Goal: Information Seeking & Learning: Find specific page/section

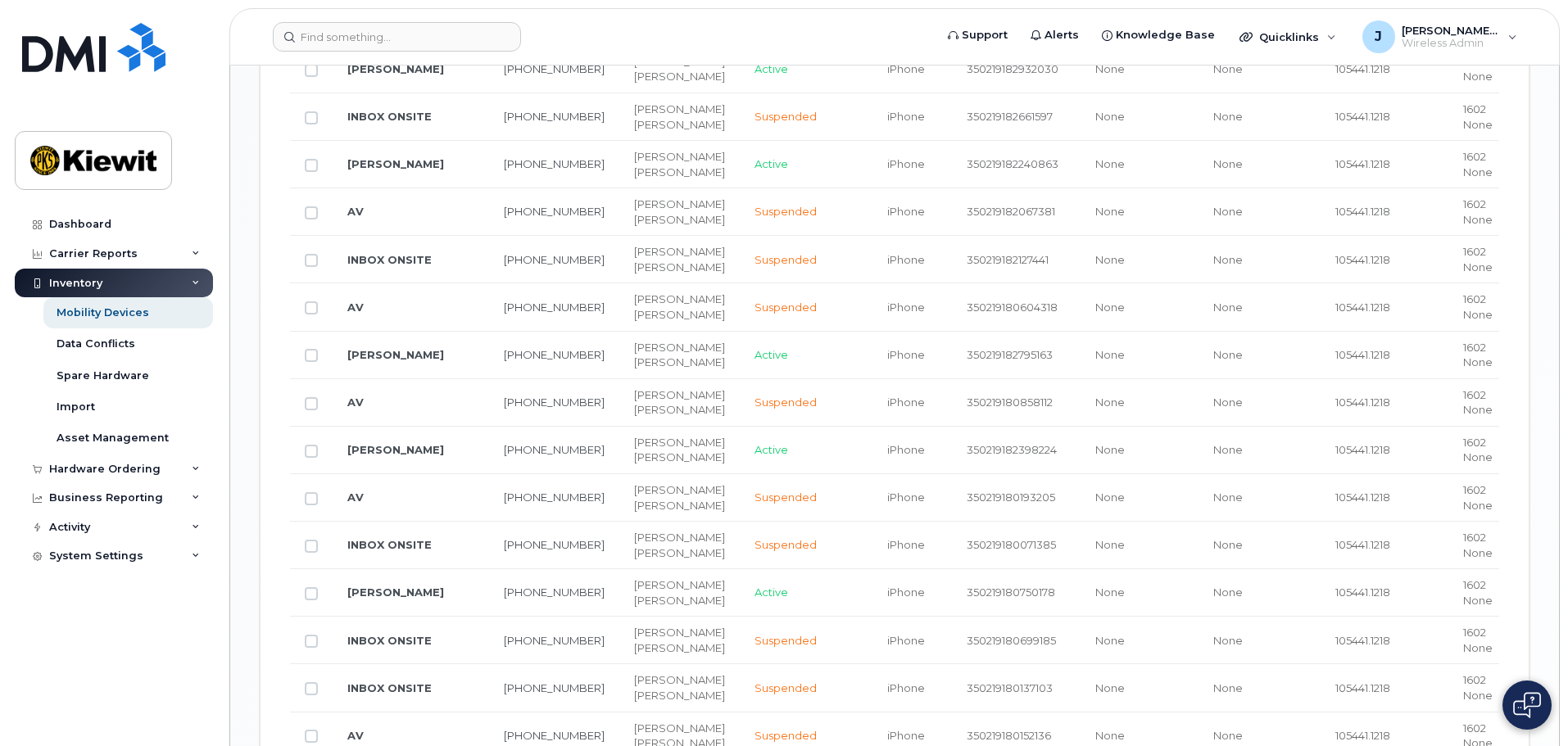
scroll to position [1638, 0]
drag, startPoint x: 421, startPoint y: 339, endPoint x: 503, endPoint y: 367, distance: 86.6
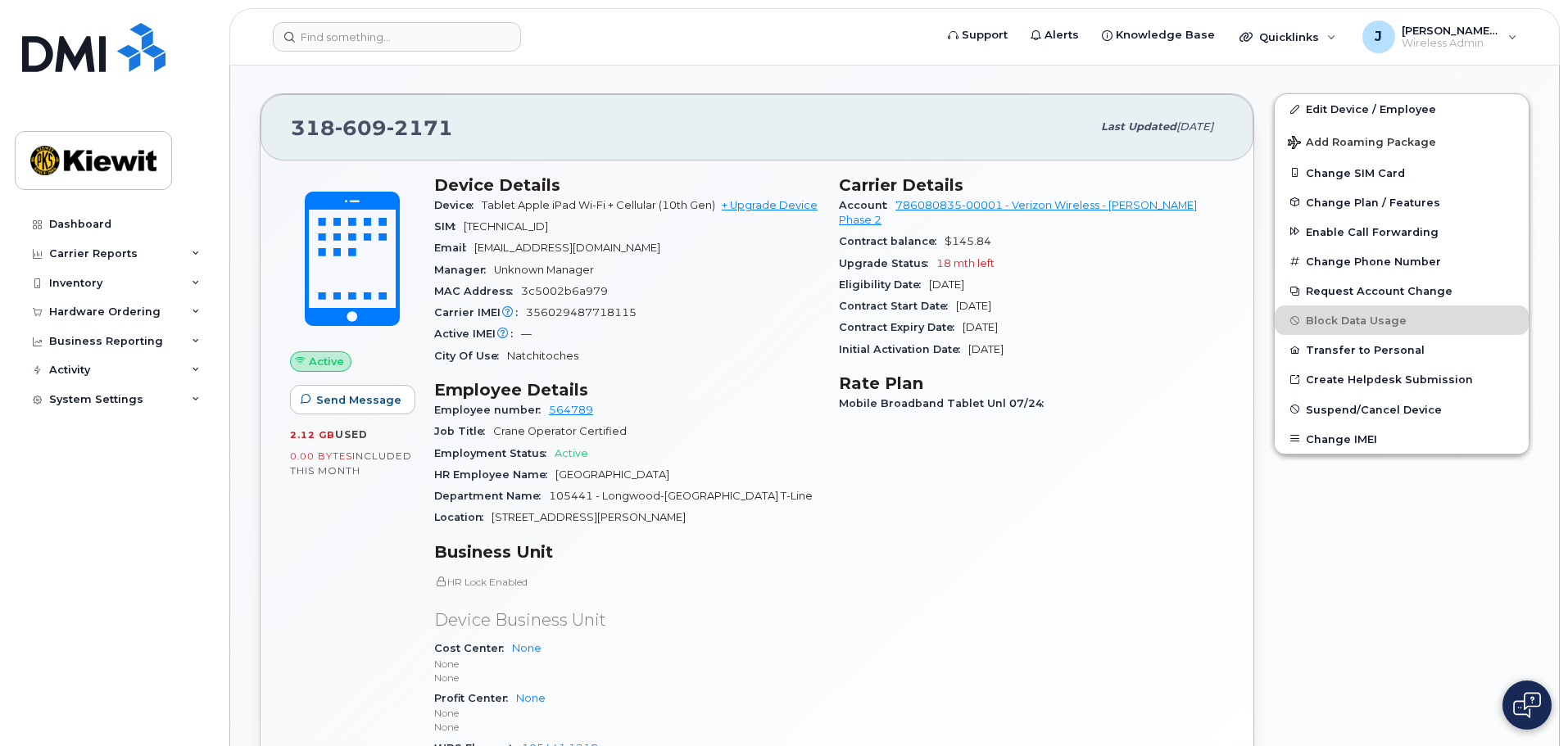
scroll to position [492, 0]
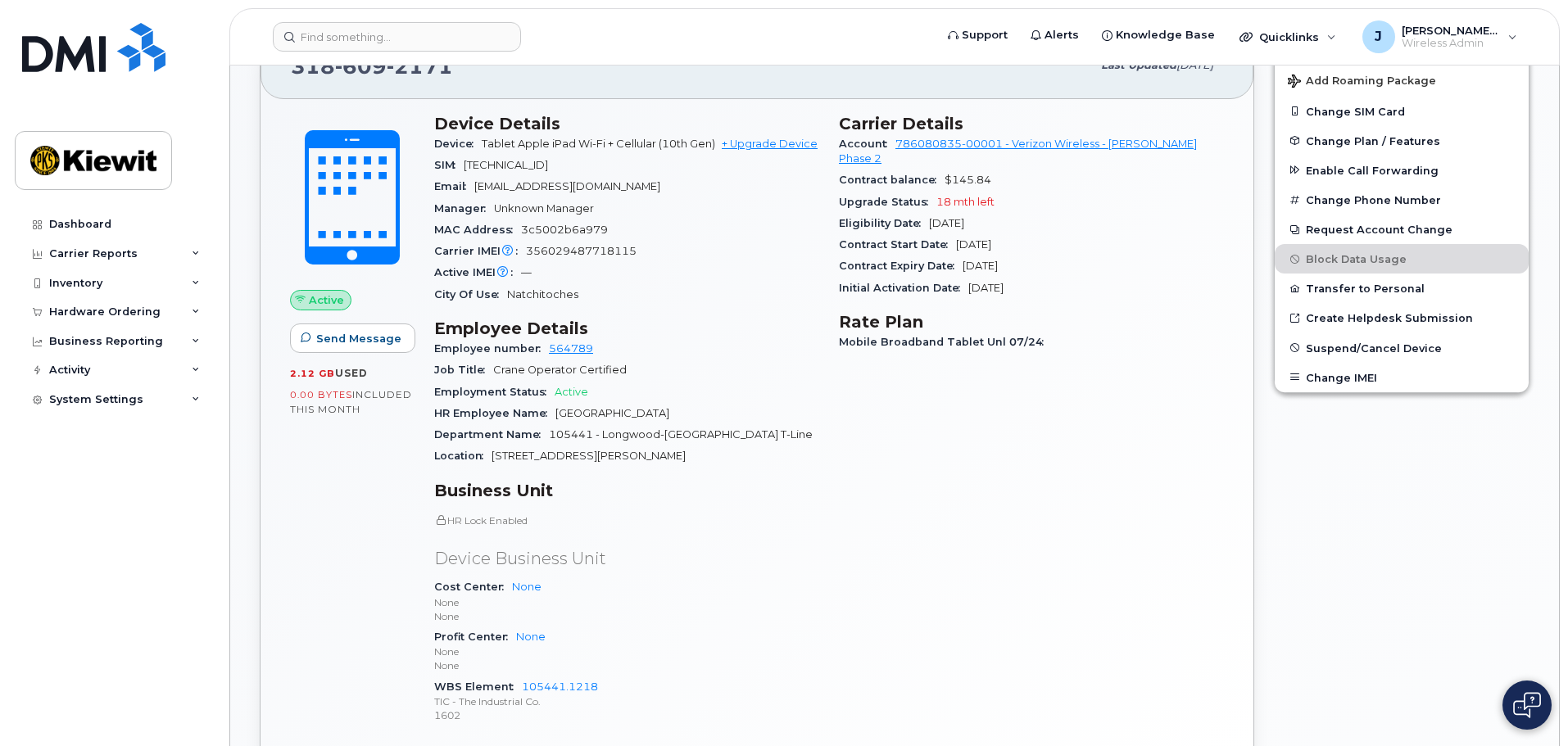
click at [673, 327] on h3 "Employee Details" at bounding box center [627, 329] width 385 height 19
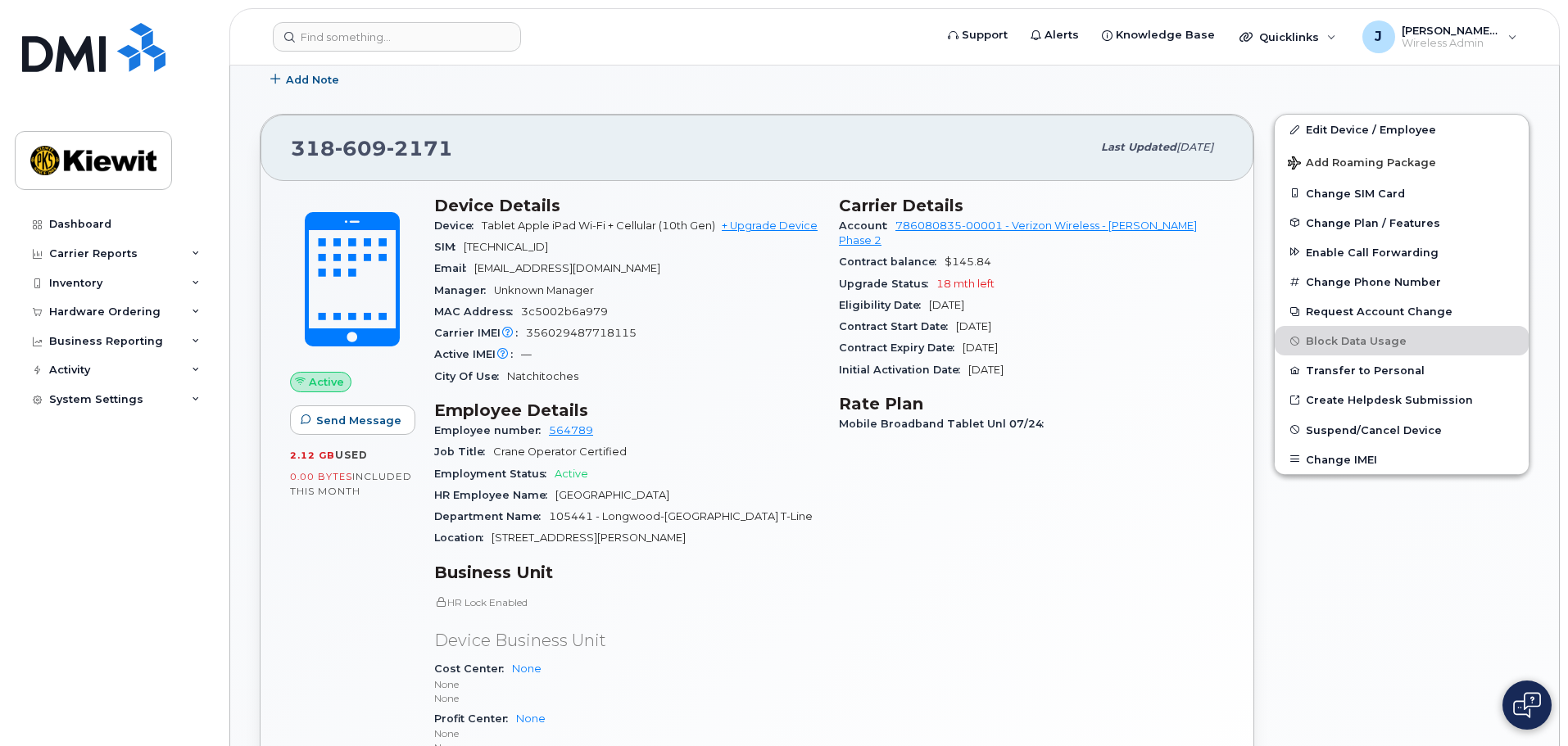
scroll to position [164, 0]
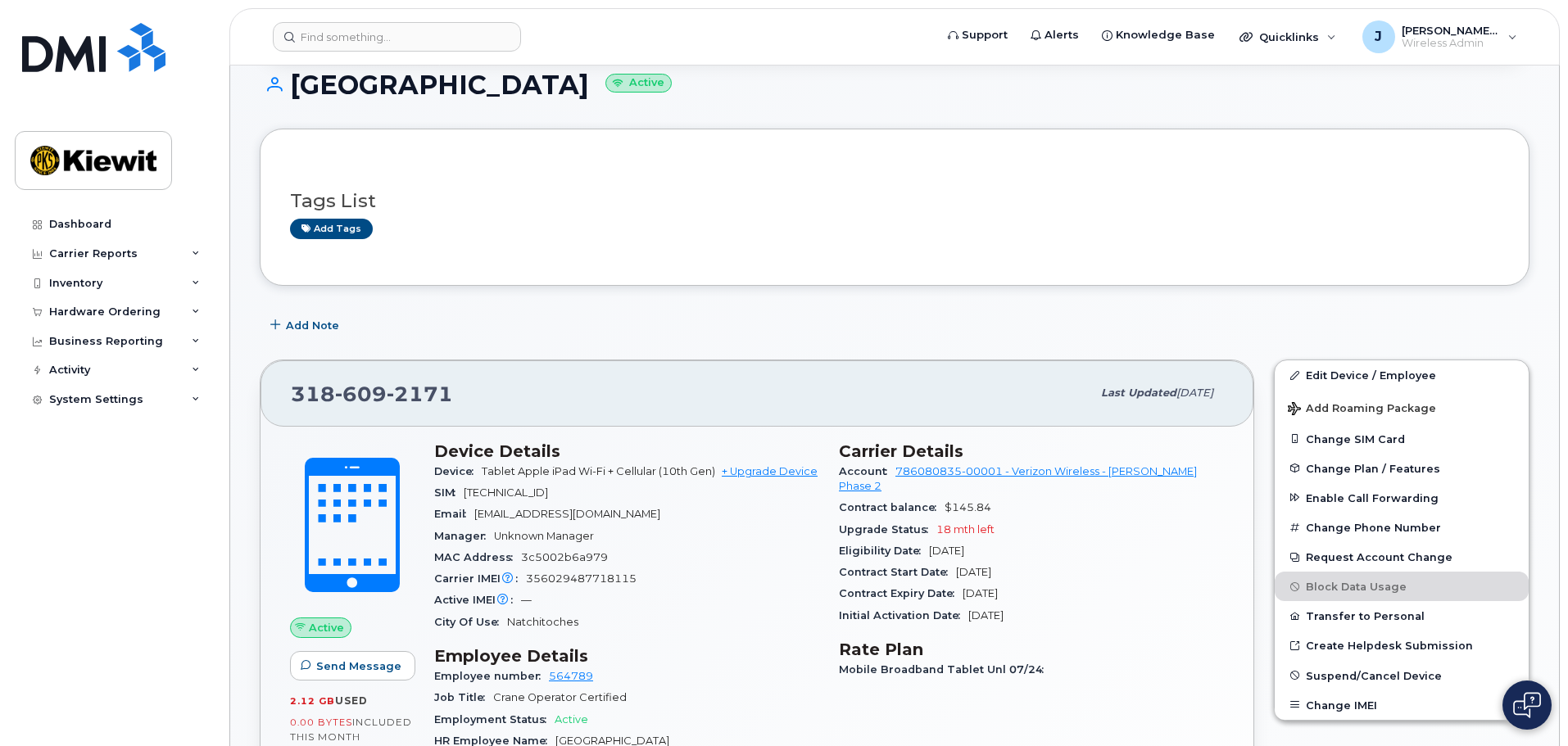
drag, startPoint x: 1065, startPoint y: 389, endPoint x: 1217, endPoint y: 372, distance: 152.9
click at [1217, 372] on div "318 609 2171 Last updated Aug 18, 2025" at bounding box center [757, 393] width 993 height 66
click at [1223, 377] on div "318 609 2171 Last updated Aug 18, 2025" at bounding box center [757, 393] width 993 height 66
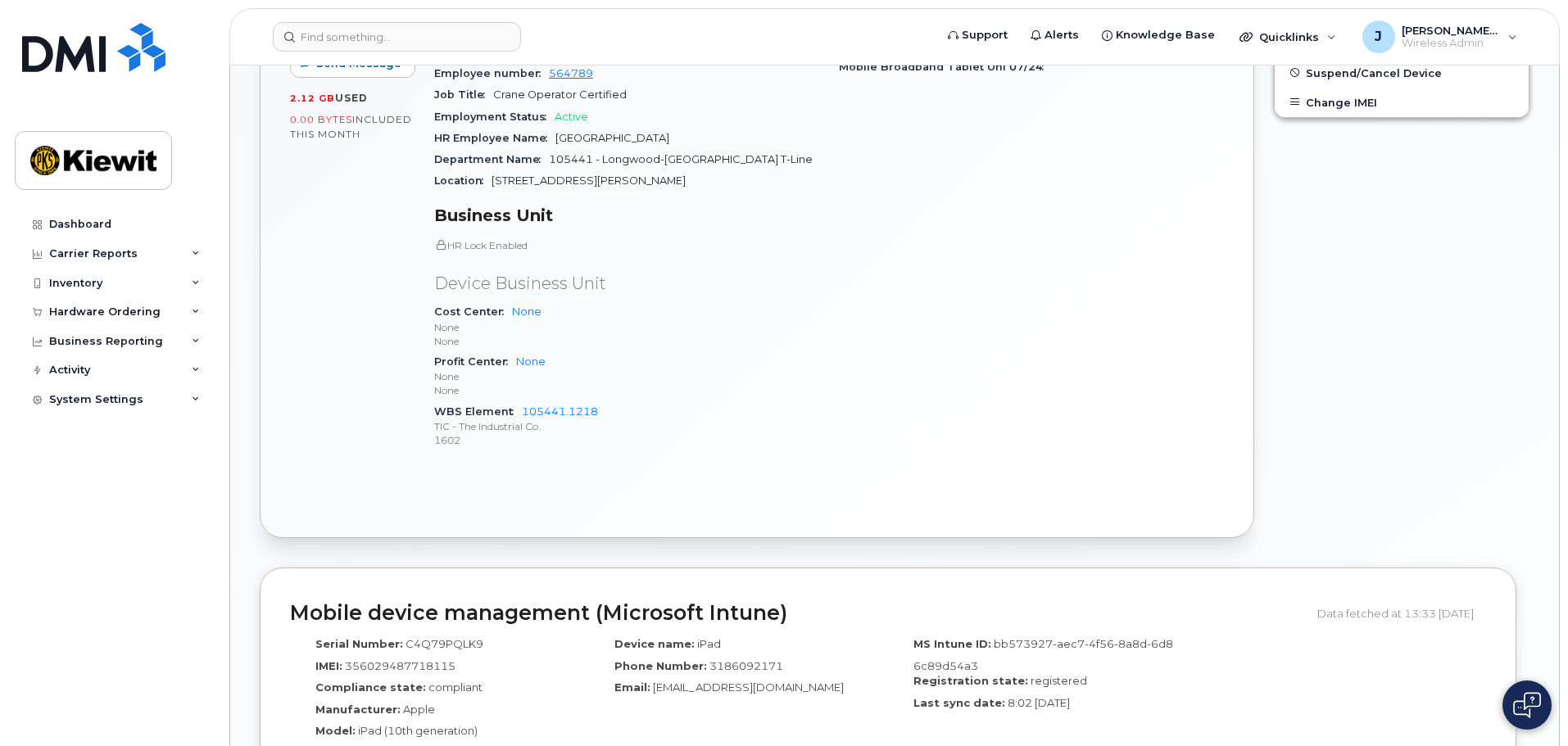
scroll to position [543, 0]
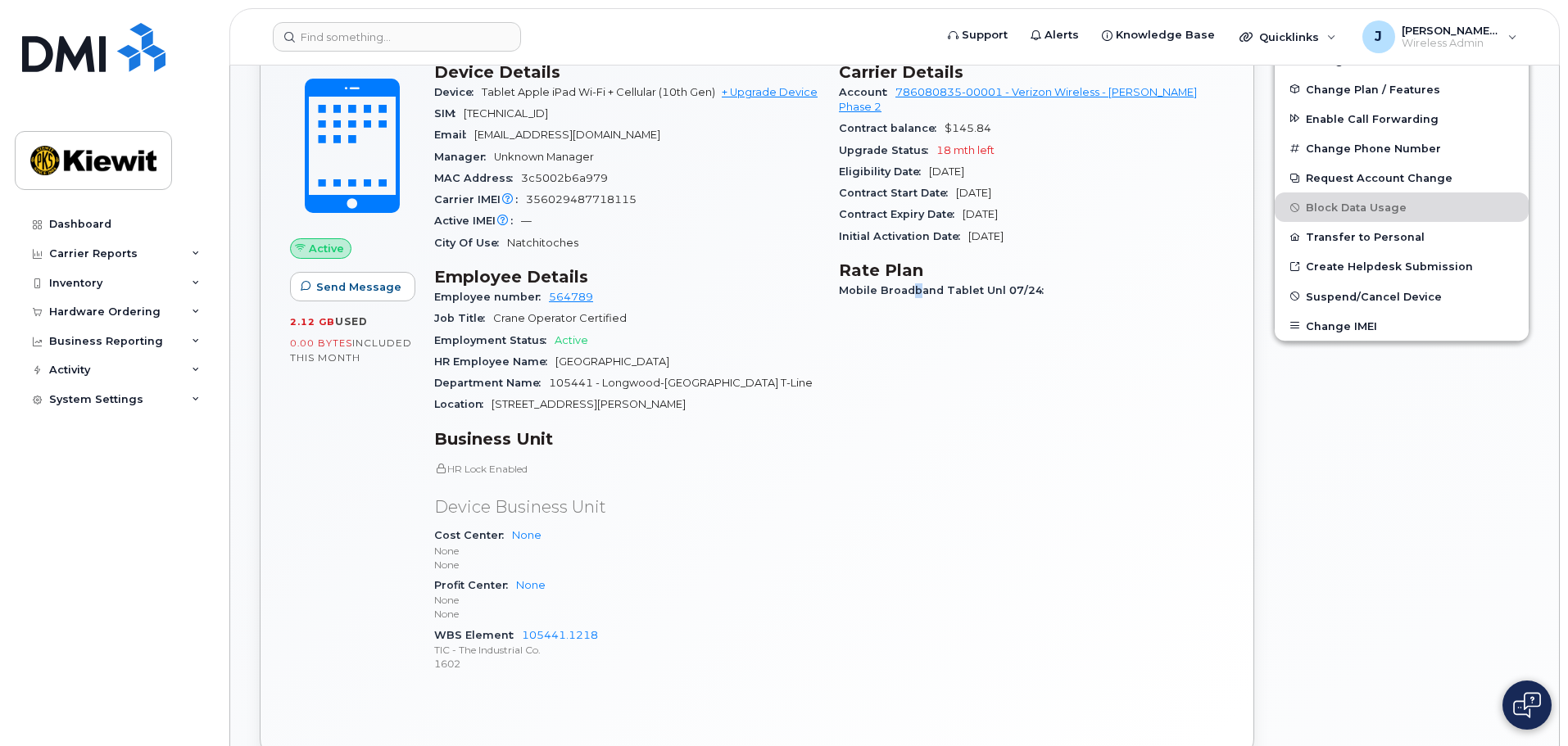
click at [916, 381] on div "Carrier Details Account 786080835-00001 - Verizon Wireless - Kiewit Phase 2 Con…" at bounding box center [1032, 375] width 405 height 645
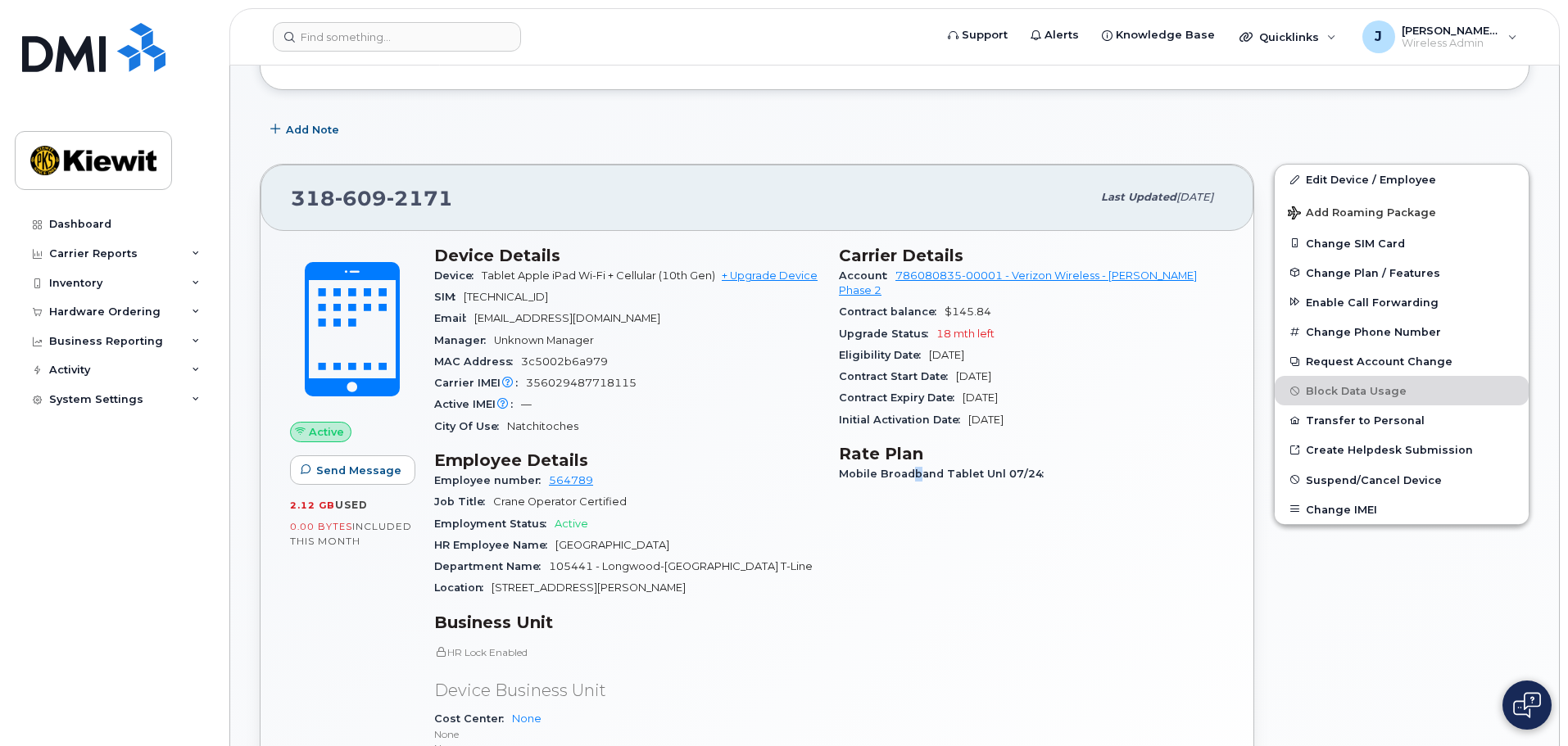
scroll to position [134, 0]
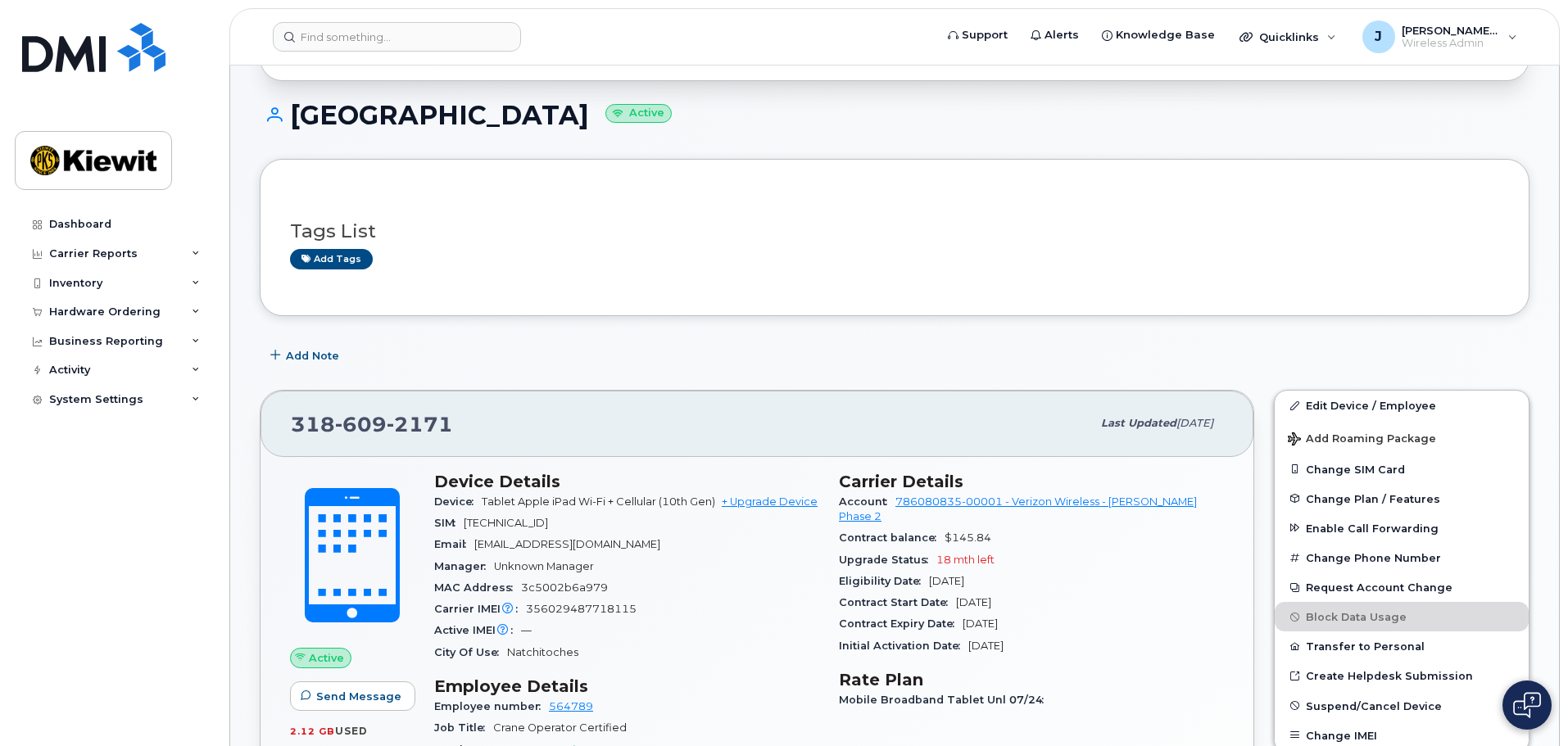
click at [619, 563] on div "Manager Unknown Manager" at bounding box center [627, 567] width 385 height 21
drag, startPoint x: 538, startPoint y: 551, endPoint x: 644, endPoint y: 566, distance: 107.1
click at [644, 566] on section "Device Details Device Tablet Apple iPad Wi-Fi + Cellular (10th Gen) + Upgrade D…" at bounding box center [627, 567] width 385 height 191
click at [650, 565] on div "Manager Unknown Manager" at bounding box center [627, 567] width 385 height 21
click at [643, 568] on div "Manager Unknown Manager" at bounding box center [627, 567] width 385 height 21
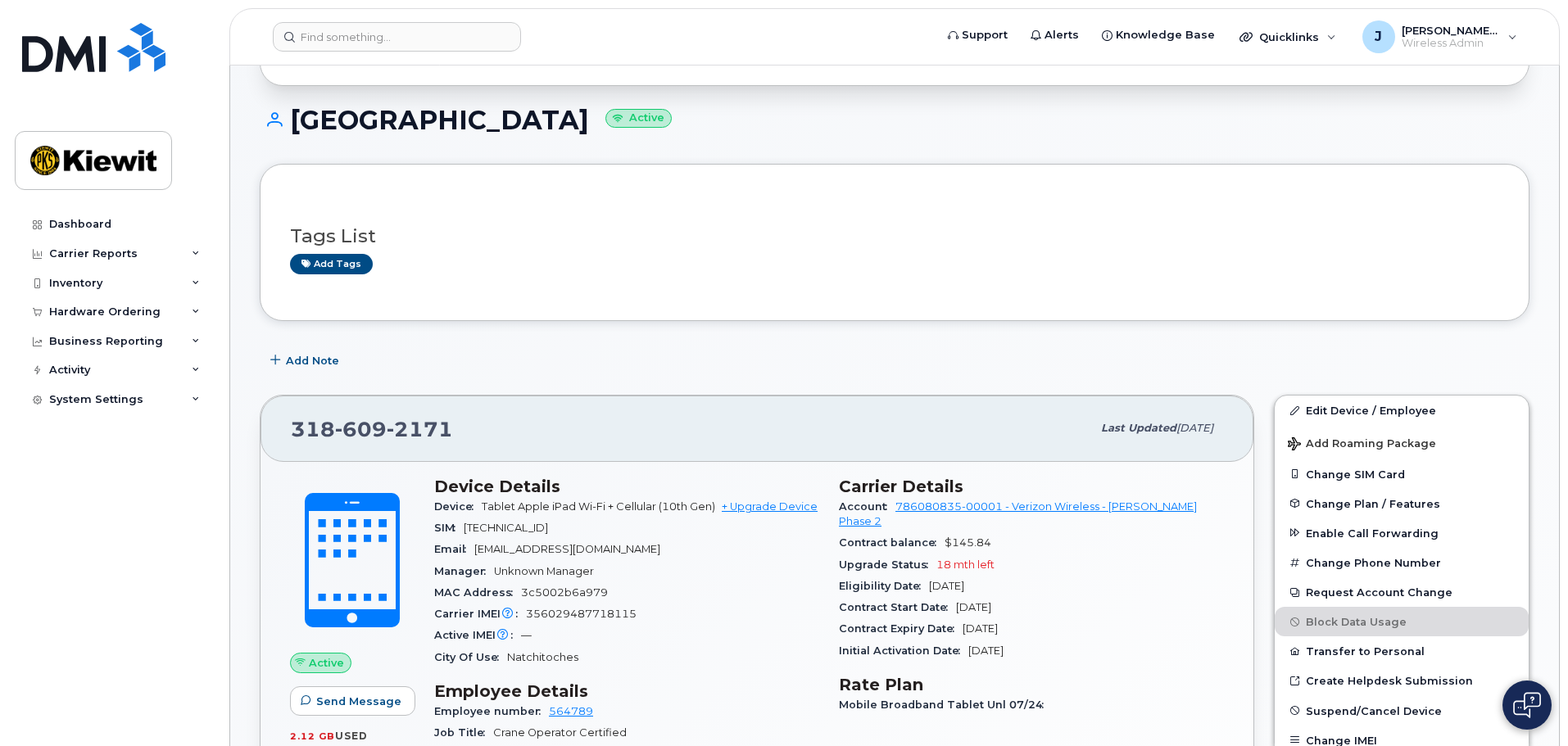
scroll to position [0, 0]
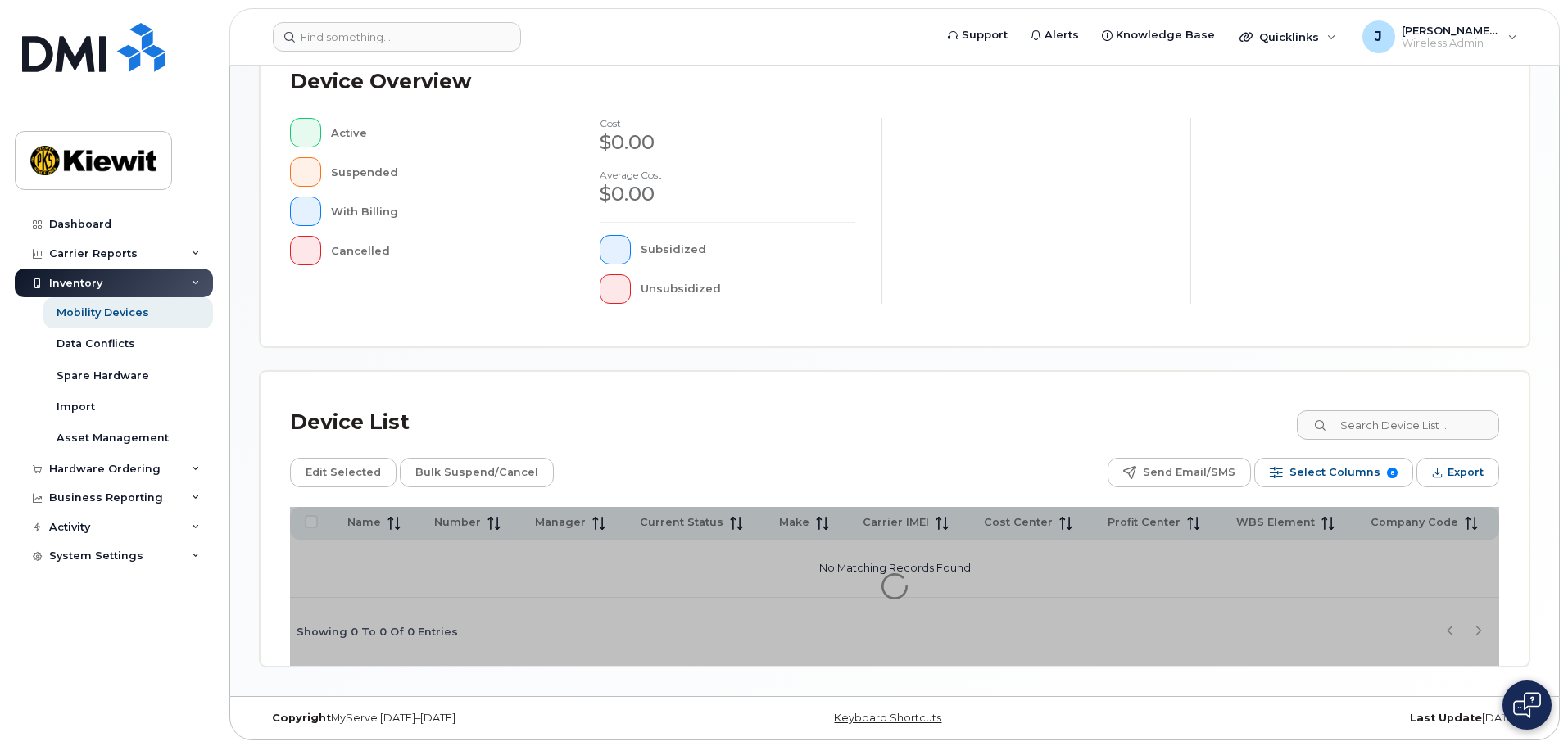
scroll to position [380, 0]
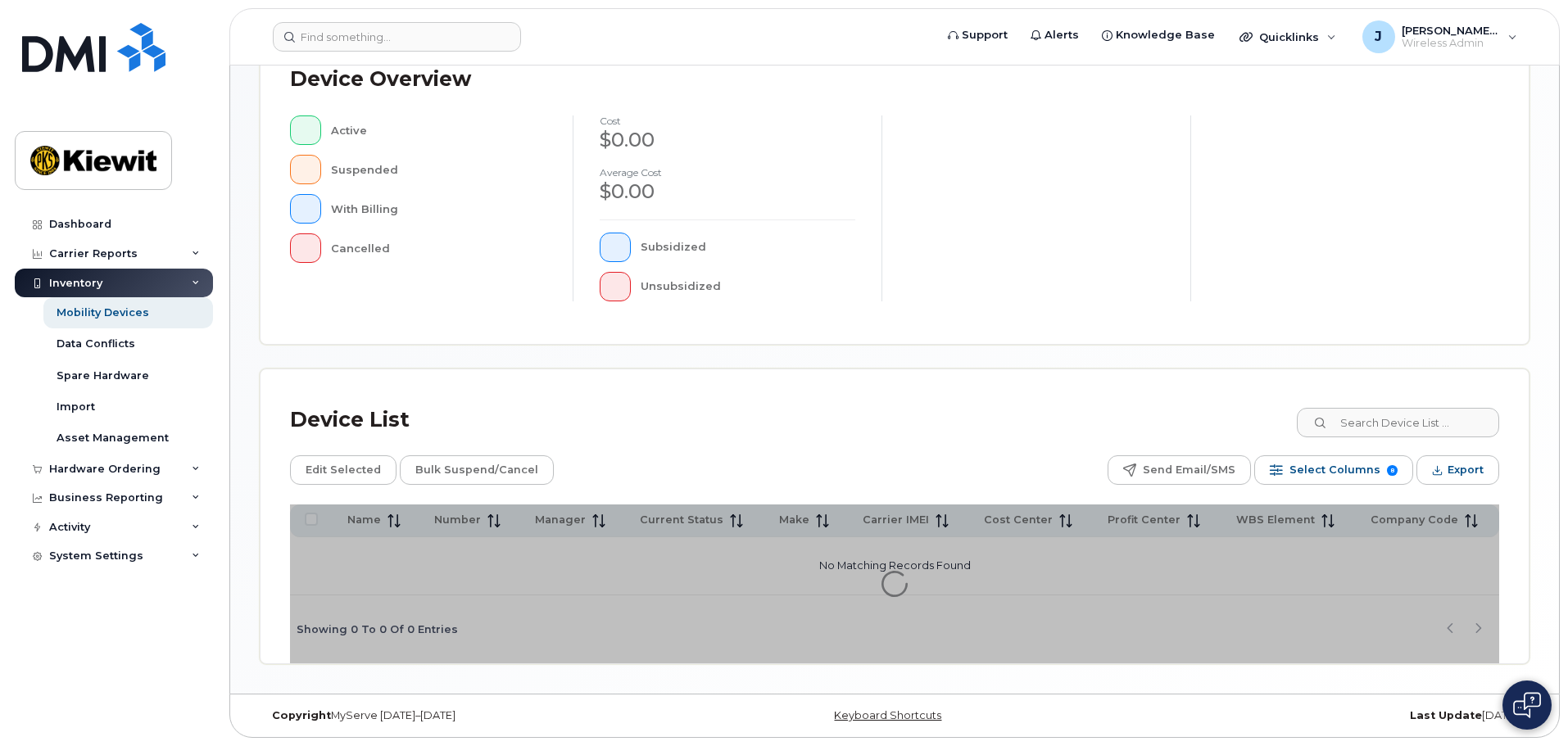
click at [1339, 402] on div "Device List" at bounding box center [894, 420] width 1209 height 43
click at [1341, 436] on div "Mobility Devices Devices Save Report Import from CSV Export to CSV Add Device F…" at bounding box center [894, 189] width 1270 height 949
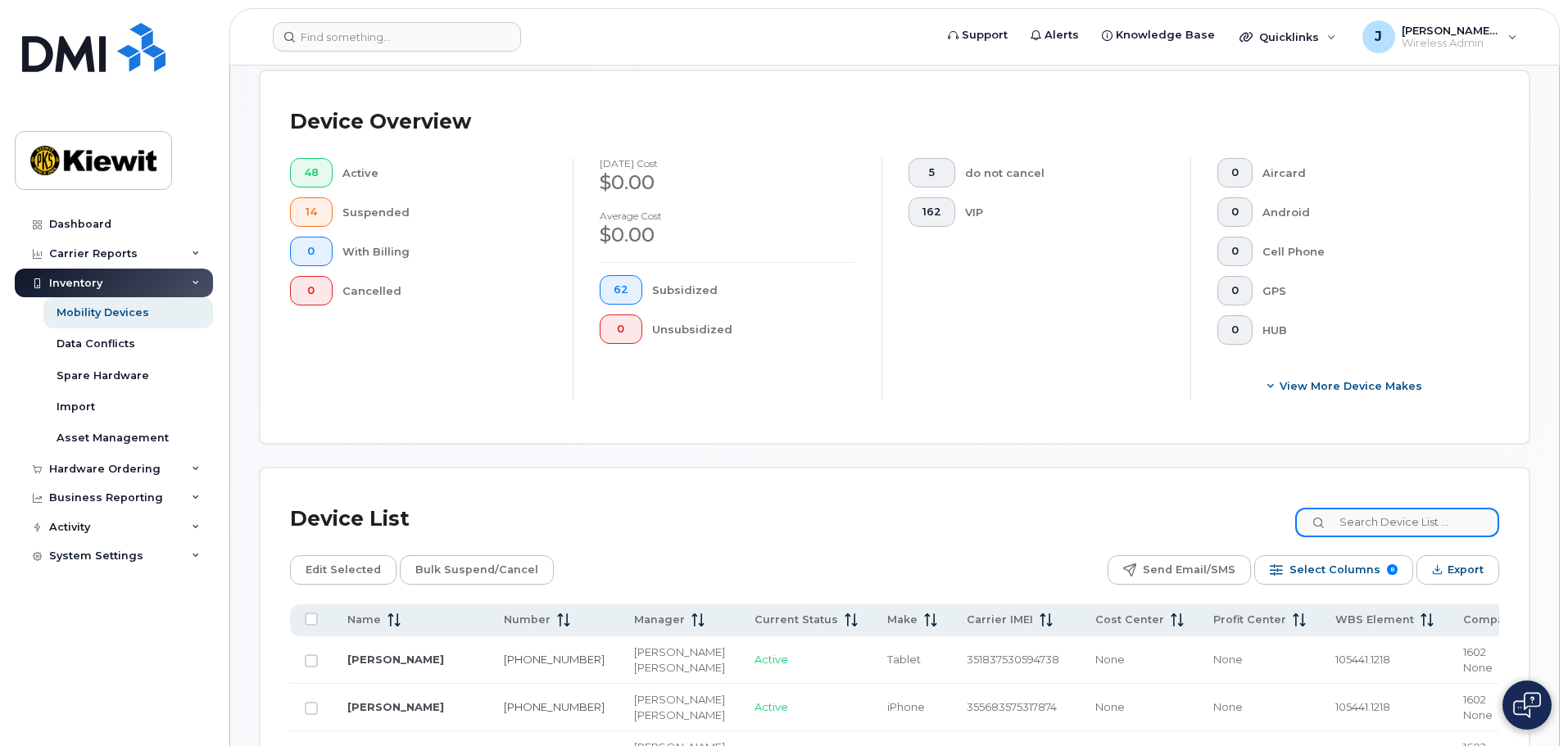
click at [1377, 509] on input at bounding box center [1398, 522] width 204 height 29
type input "105441"
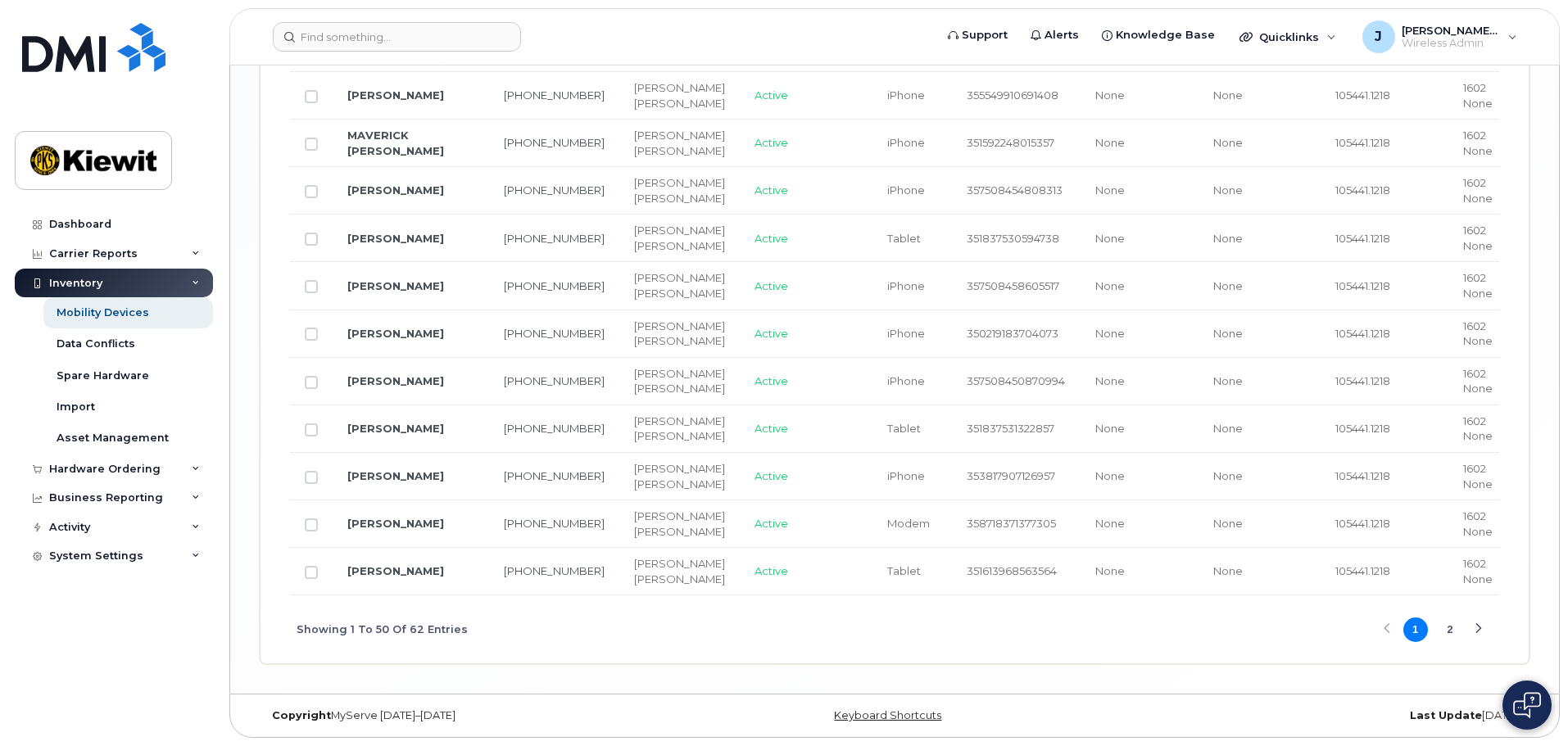
scroll to position [3574, 0]
click at [389, 54] on link "[GEOGRAPHIC_DATA]" at bounding box center [410, 47] width 127 height 13
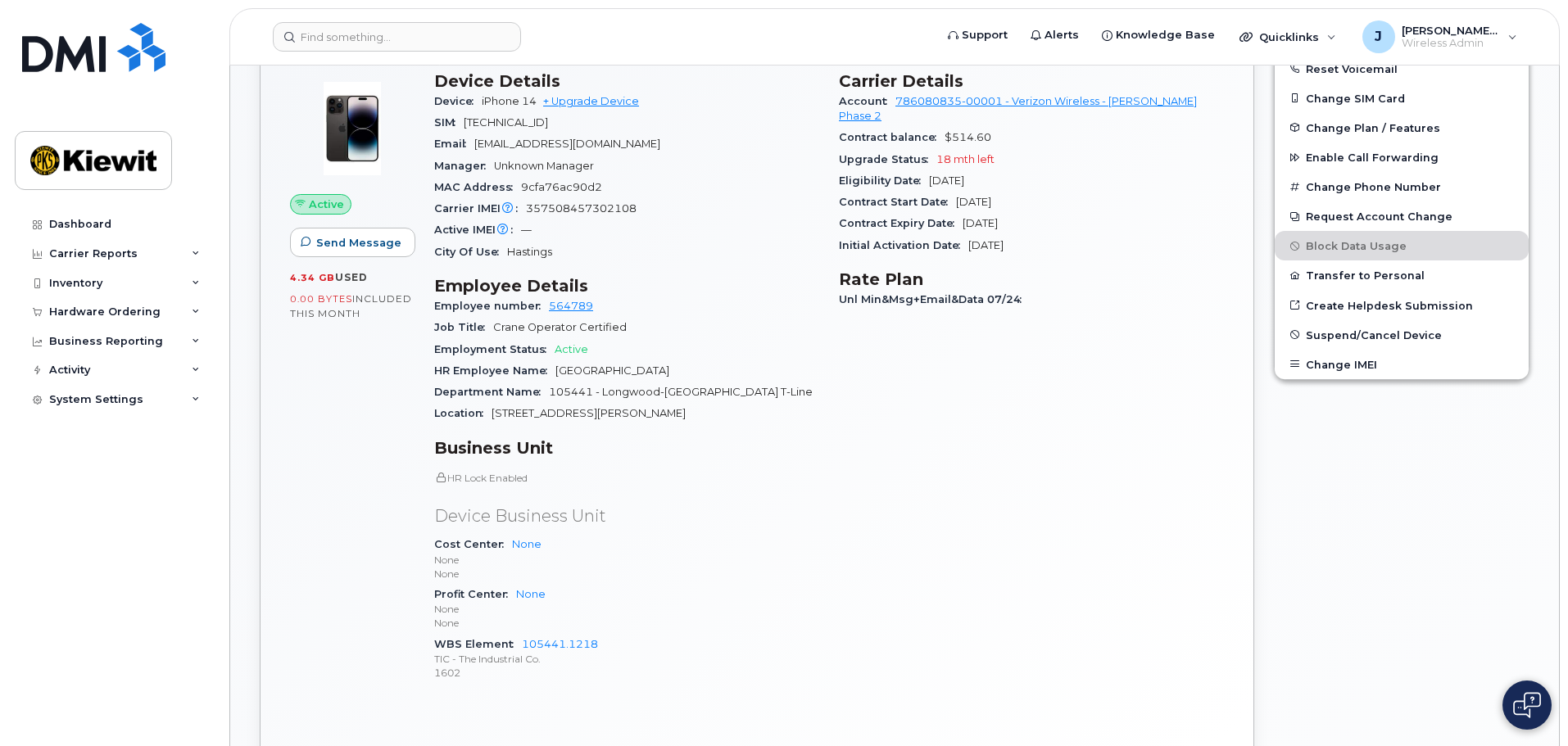
scroll to position [288, 0]
